Goal: Transaction & Acquisition: Purchase product/service

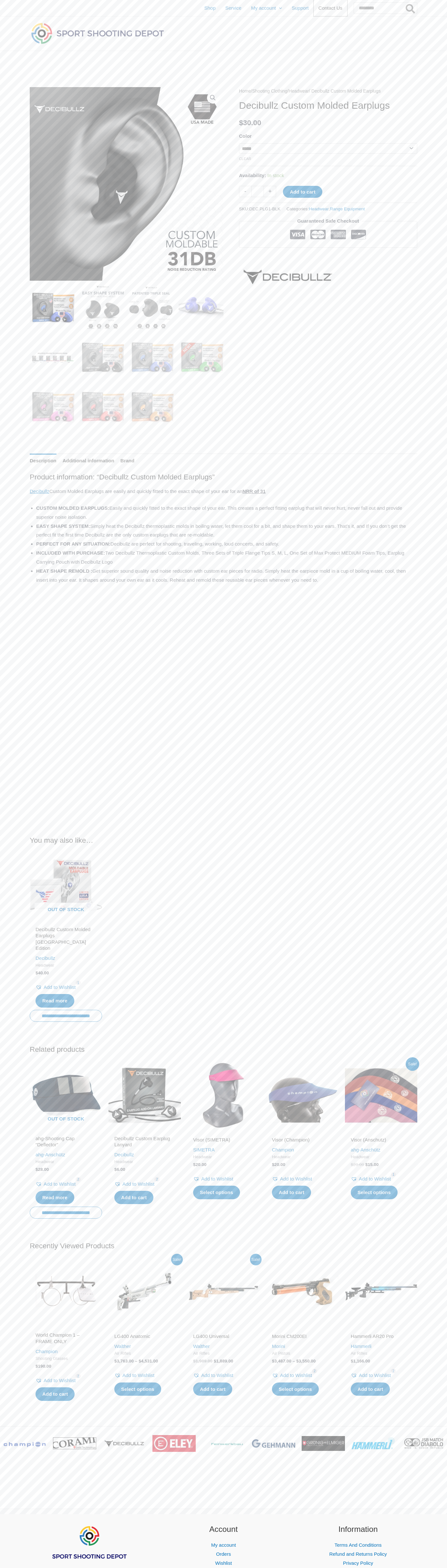
click at [322, 8] on span "Contact Us" at bounding box center [330, 8] width 24 height 16
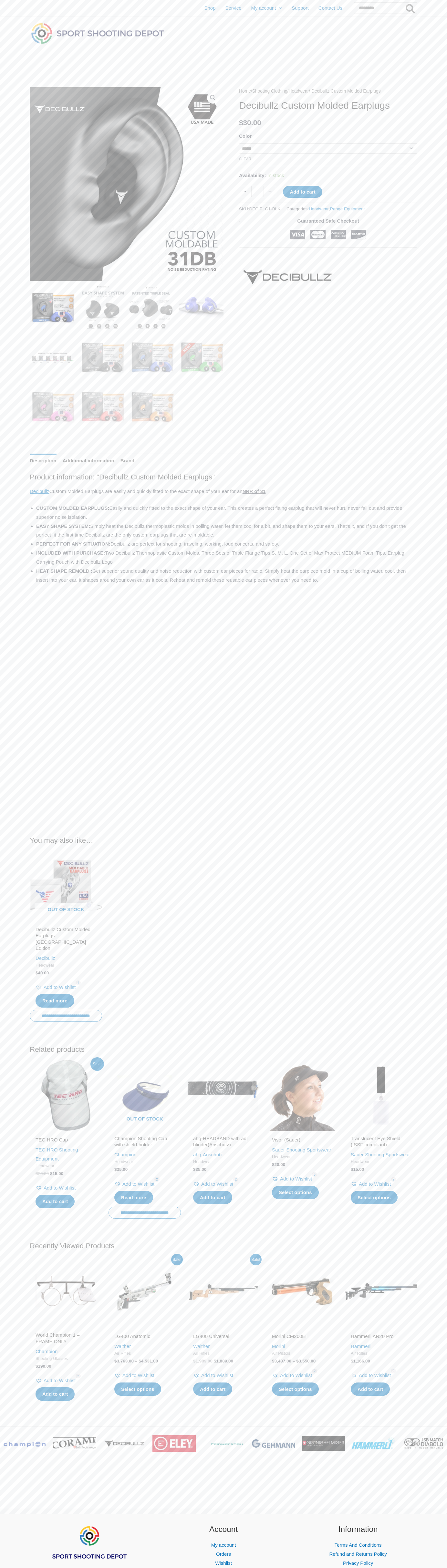
click at [318, 235] on icon at bounding box center [318, 235] width 15 height 10
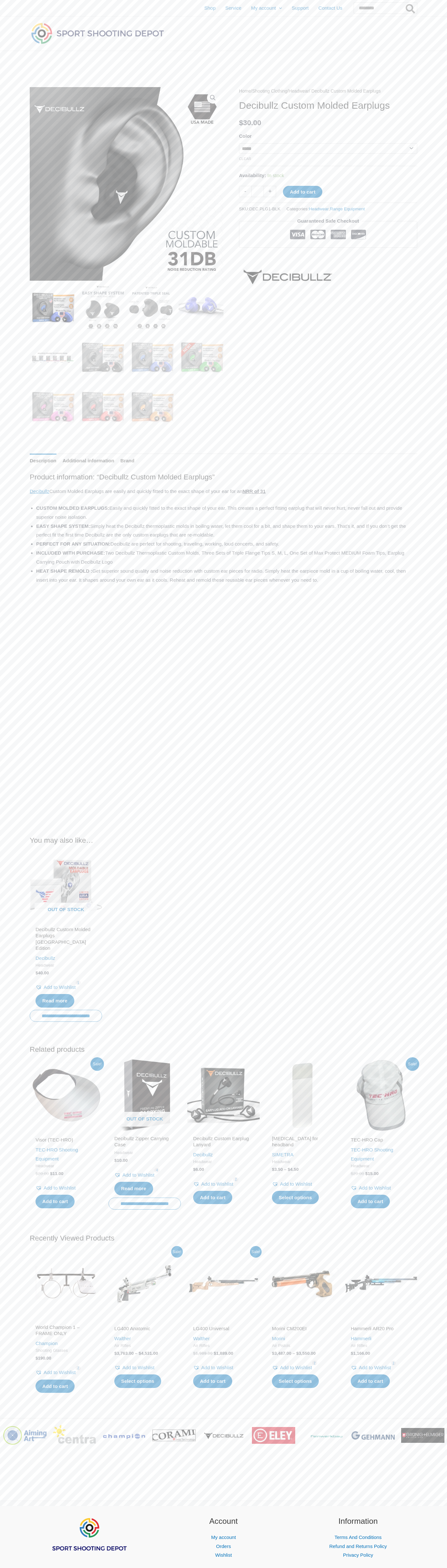
click at [245, 160] on link "Clear" at bounding box center [245, 159] width 12 height 4
select select
click at [376, 16] on div "Shop Service My account Menu Toggle Orders Wishlist Support Contact Us Search f…" at bounding box center [223, 8] width 447 height 17
click at [447, 211] on html "Skip to content Shop Service My account Menu Toggle Orders Wishlist Support Con…" at bounding box center [223, 811] width 447 height 1621
click at [394, 1568] on html "Skip to content Shop Service My account Menu Toggle Orders Wishlist Support Con…" at bounding box center [223, 811] width 447 height 1621
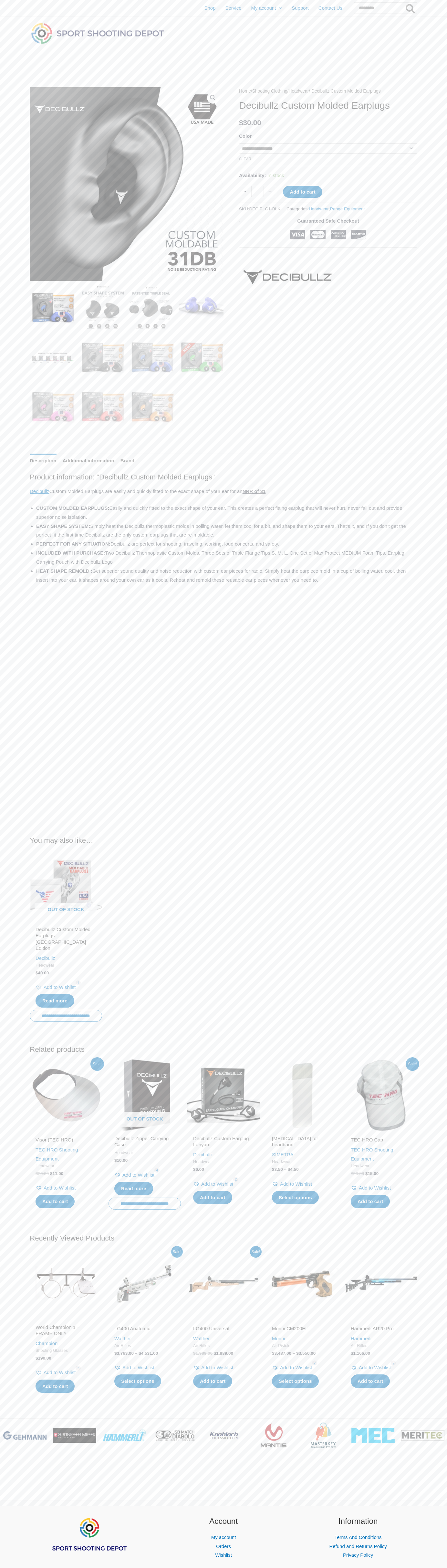
click at [10, 879] on div "**********" at bounding box center [223, 739] width 447 height 1357
